Goal: Register for event/course

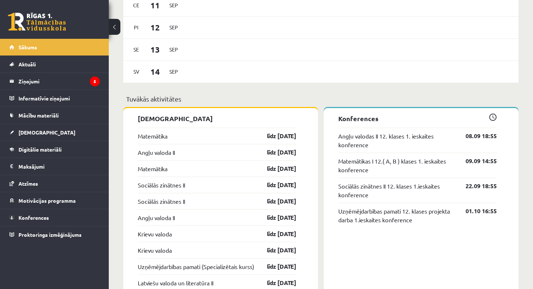
scroll to position [484, 0]
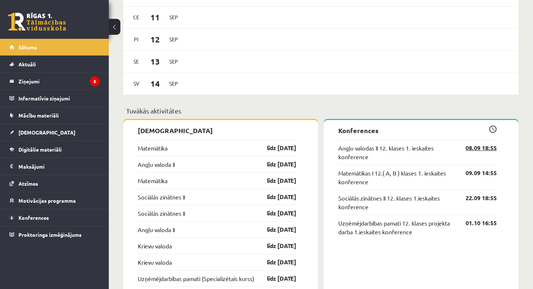
click at [472, 145] on link "08.09 18:55" at bounding box center [476, 148] width 42 height 9
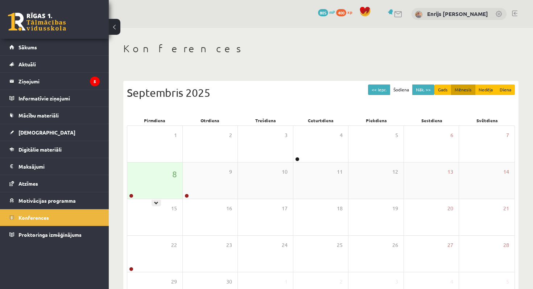
click at [169, 173] on div "8" at bounding box center [154, 181] width 55 height 36
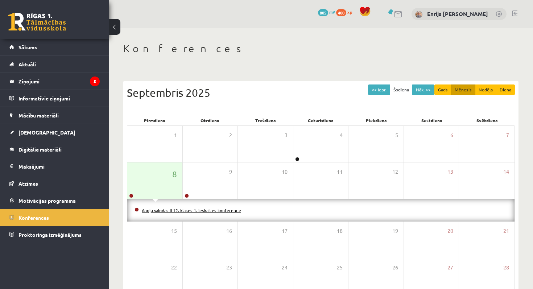
click at [174, 210] on link "Angļu valodas II 12. klases 1. ieskaites konference" at bounding box center [191, 210] width 99 height 6
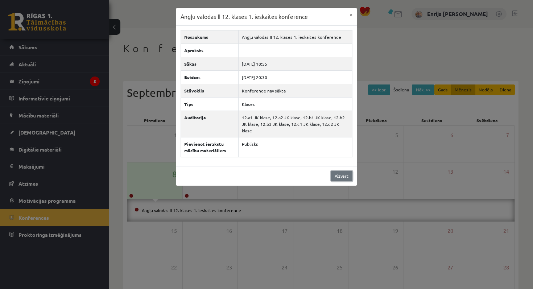
click at [338, 171] on link "Aizvērt" at bounding box center [341, 176] width 21 height 11
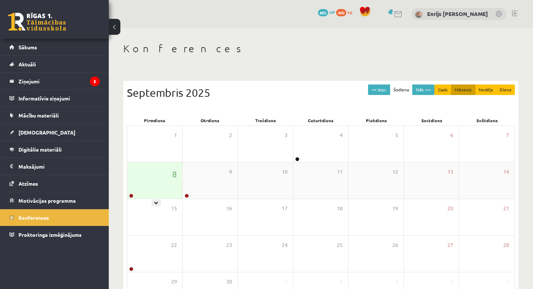
click at [155, 184] on div "8" at bounding box center [154, 181] width 55 height 36
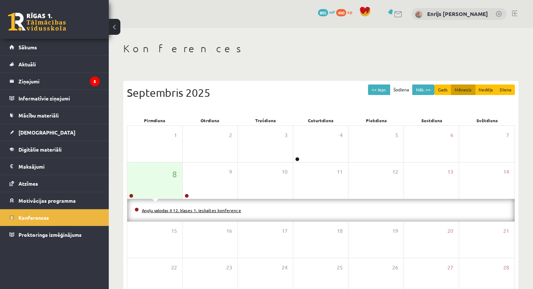
click at [166, 210] on link "Angļu valodas II 12. klases 1. ieskaites konference" at bounding box center [191, 210] width 99 height 6
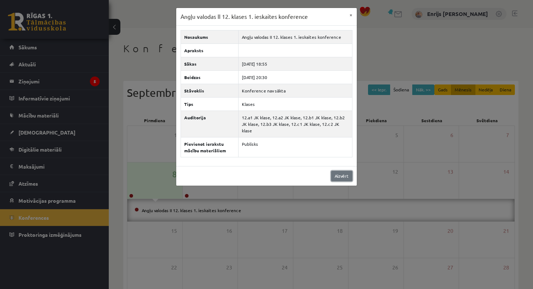
click at [336, 171] on link "Aizvērt" at bounding box center [341, 176] width 21 height 11
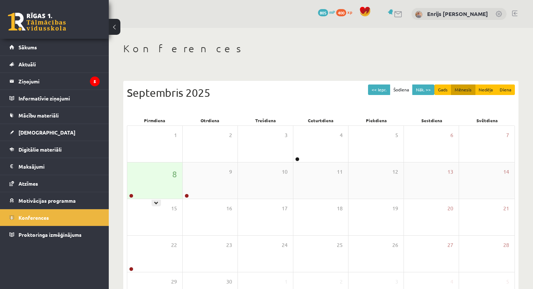
click at [141, 180] on div "8" at bounding box center [154, 181] width 55 height 36
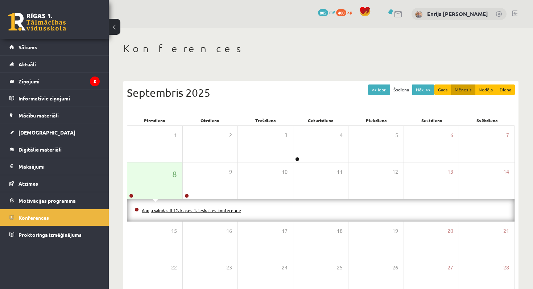
click at [161, 210] on link "Angļu valodas II 12. klases 1. ieskaites konference" at bounding box center [191, 210] width 99 height 6
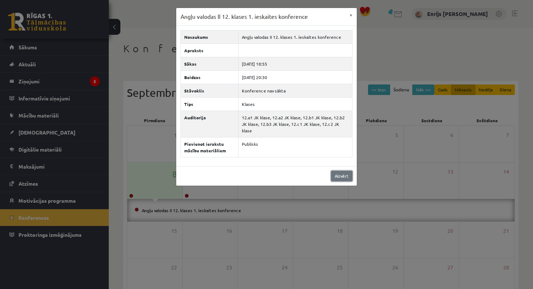
click at [343, 171] on link "Aizvērt" at bounding box center [341, 176] width 21 height 11
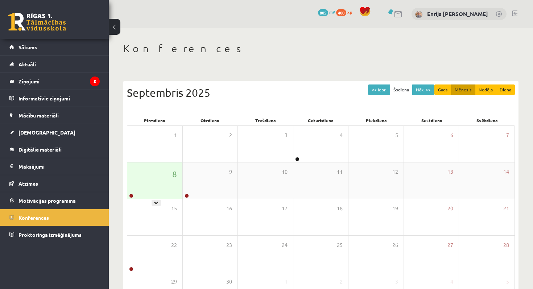
click at [154, 178] on div "8" at bounding box center [154, 181] width 55 height 36
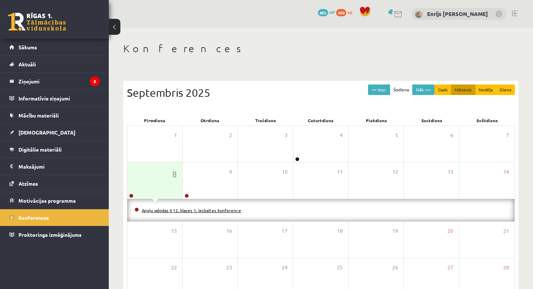
click at [173, 209] on link "Angļu valodas II 12. klases 1. ieskaites konference" at bounding box center [191, 210] width 99 height 6
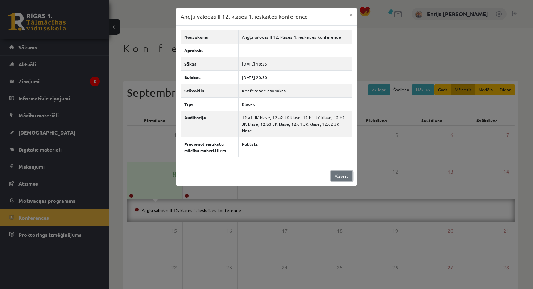
click at [346, 171] on link "Aizvērt" at bounding box center [341, 176] width 21 height 11
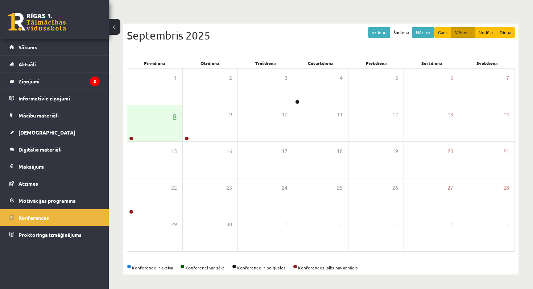
scroll to position [57, 0]
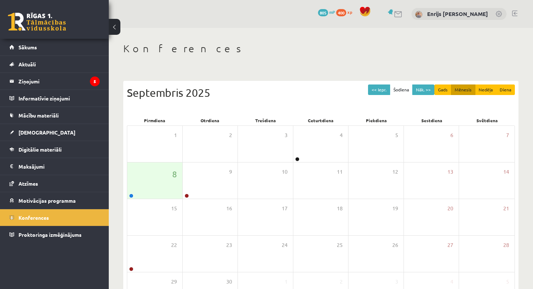
scroll to position [57, 0]
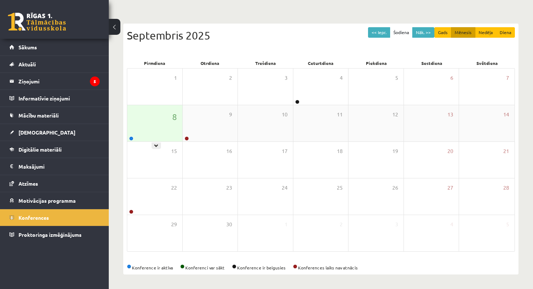
click at [147, 116] on div "8" at bounding box center [154, 123] width 55 height 36
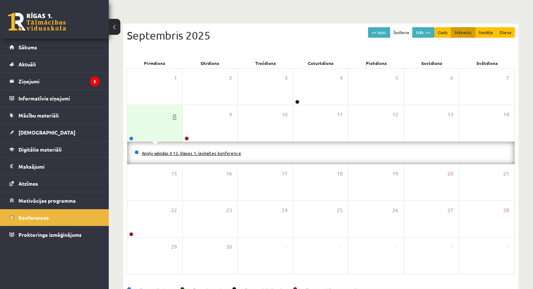
click at [186, 154] on link "Angļu valodas II 12. klases 1. ieskaites konference" at bounding box center [191, 153] width 99 height 6
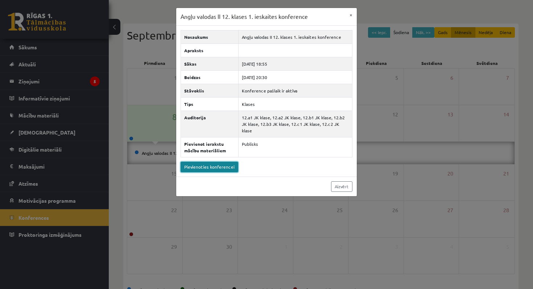
click at [224, 163] on link "Pievienoties konferencei" at bounding box center [210, 167] width 58 height 11
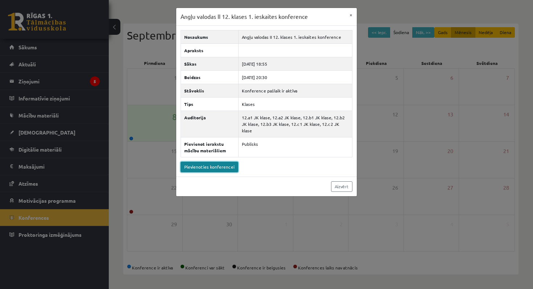
click at [206, 162] on link "Pievienoties konferencei" at bounding box center [210, 167] width 58 height 11
